Goal: Task Accomplishment & Management: Use online tool/utility

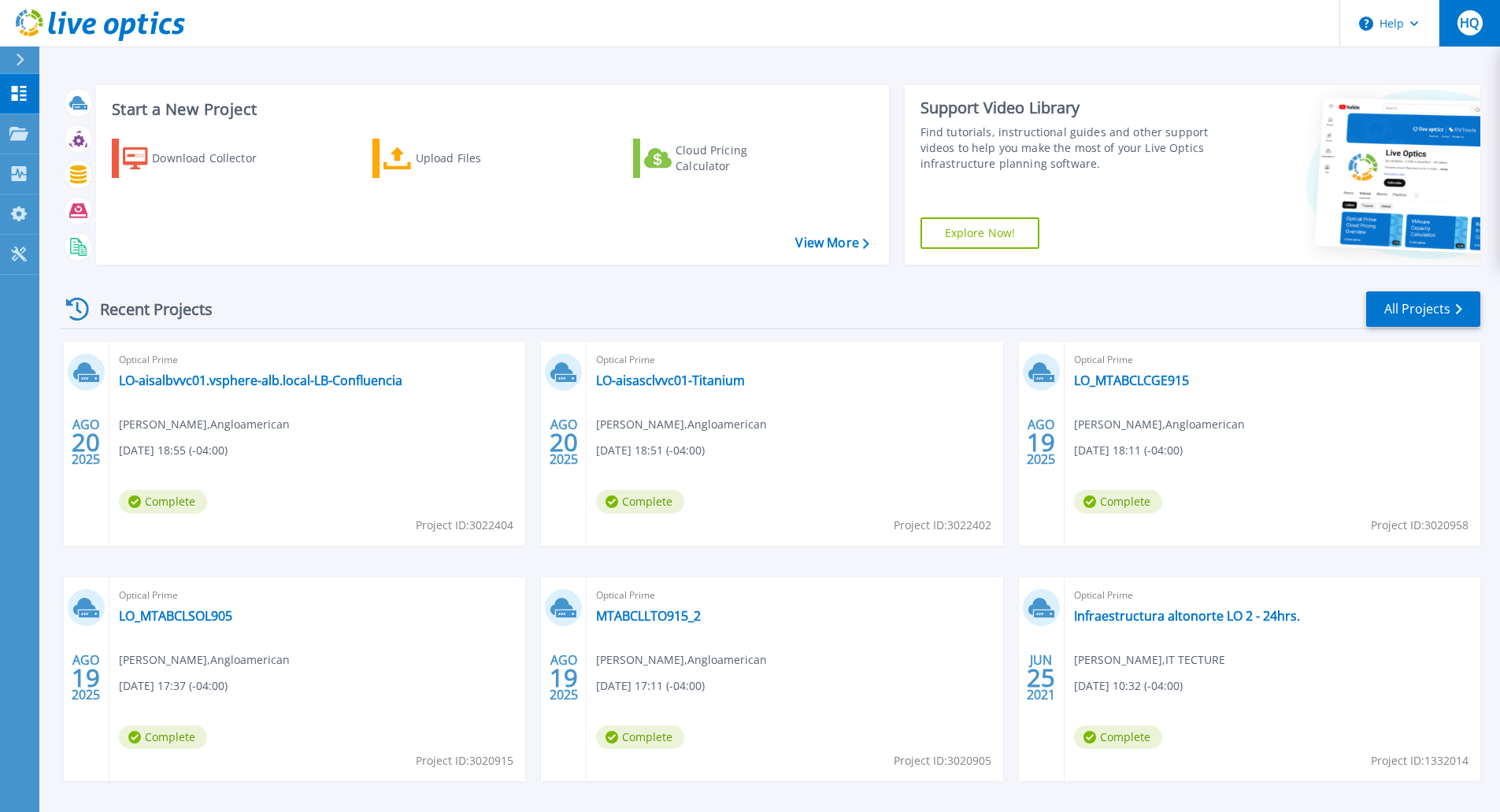
click at [1473, 28] on span "HQ" at bounding box center [1469, 23] width 19 height 13
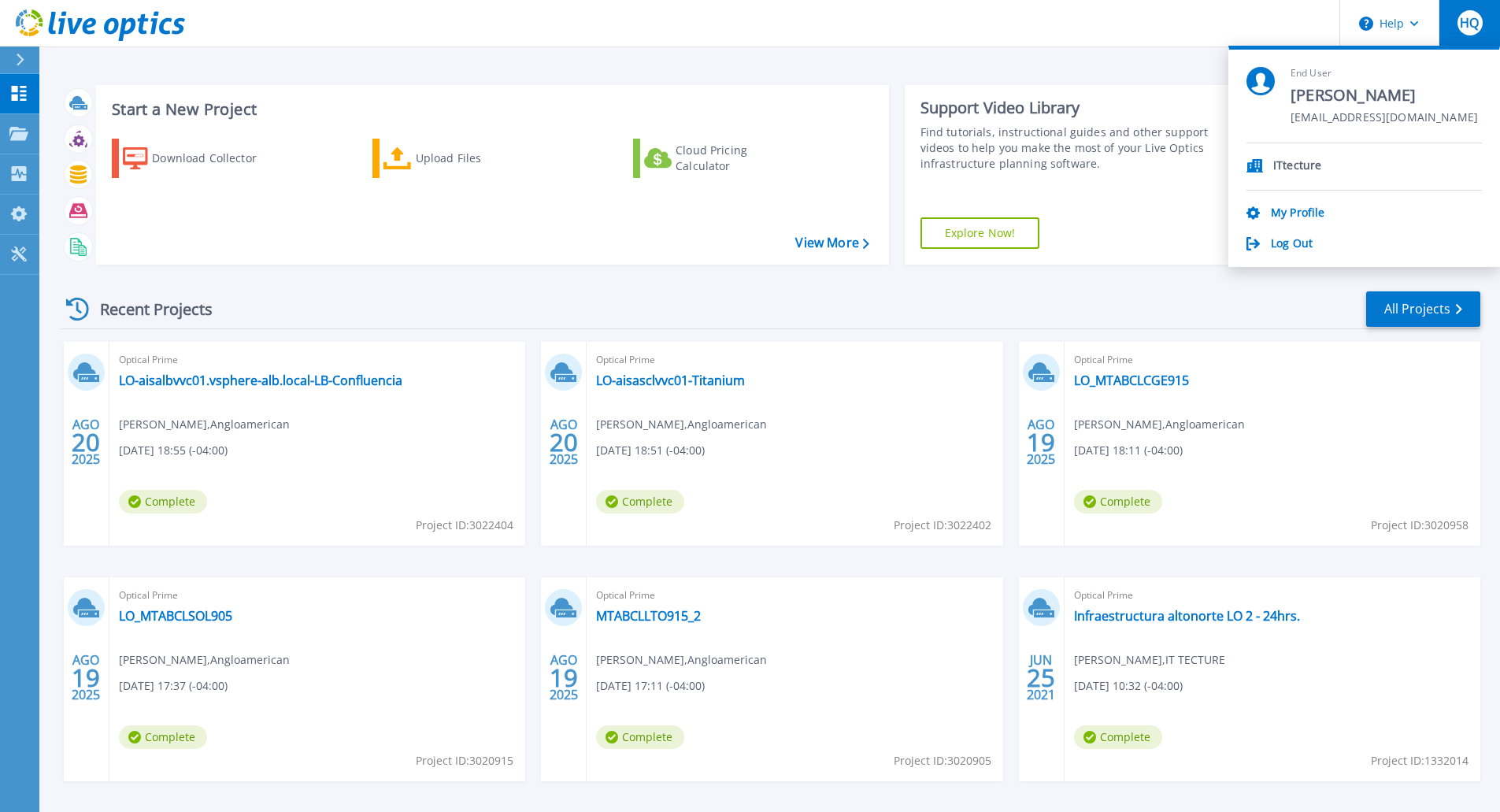
click at [1301, 252] on section "End User [PERSON_NAME] [EMAIL_ADDRESS][DOMAIN_NAME] ITtecture My Profile Log Out" at bounding box center [1364, 157] width 271 height 221
click at [1300, 246] on link "Log Out" at bounding box center [1292, 244] width 42 height 15
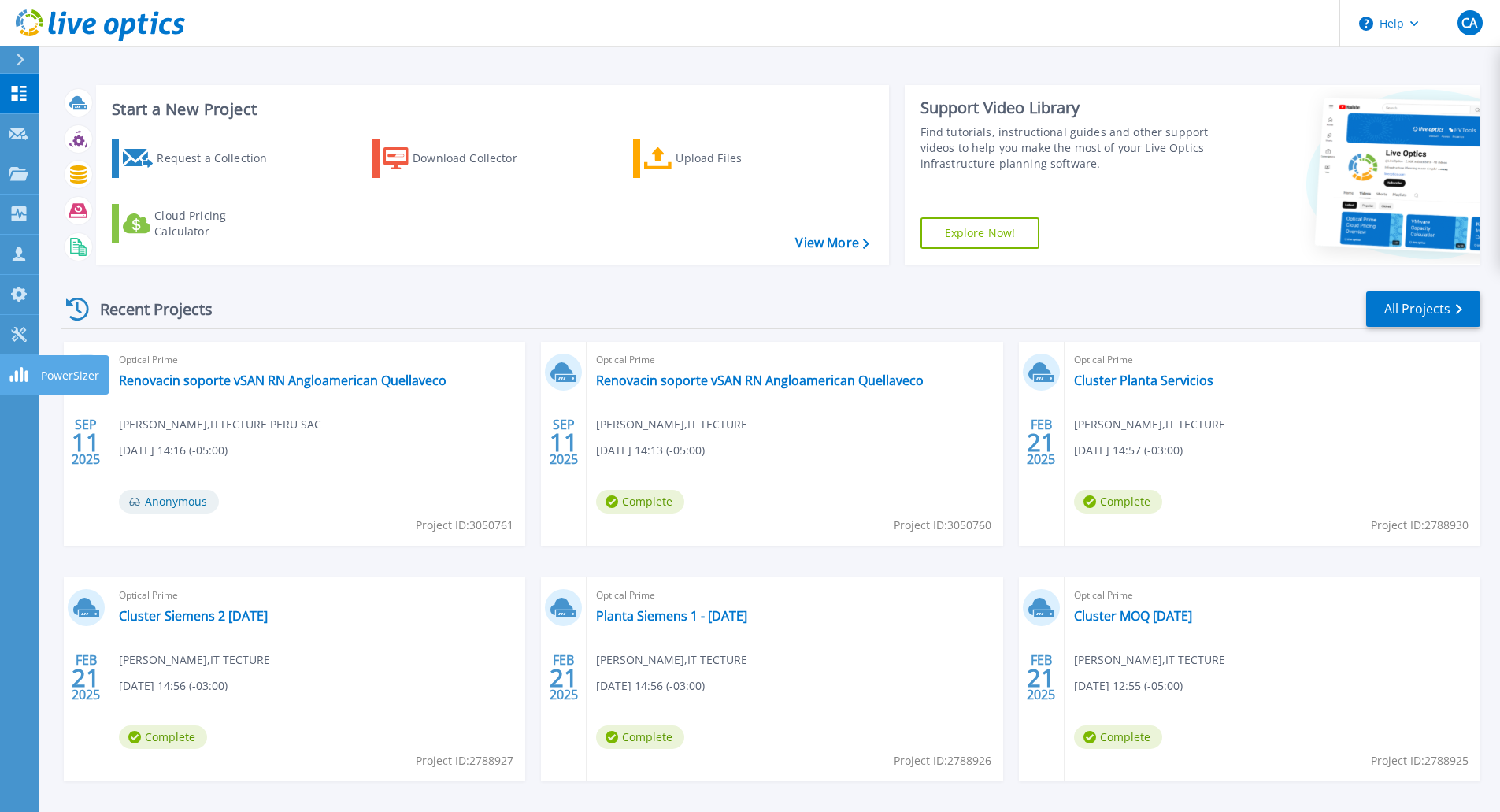
click at [44, 369] on p "PowerSizer" at bounding box center [70, 375] width 58 height 41
